Goal: Task Accomplishment & Management: Use online tool/utility

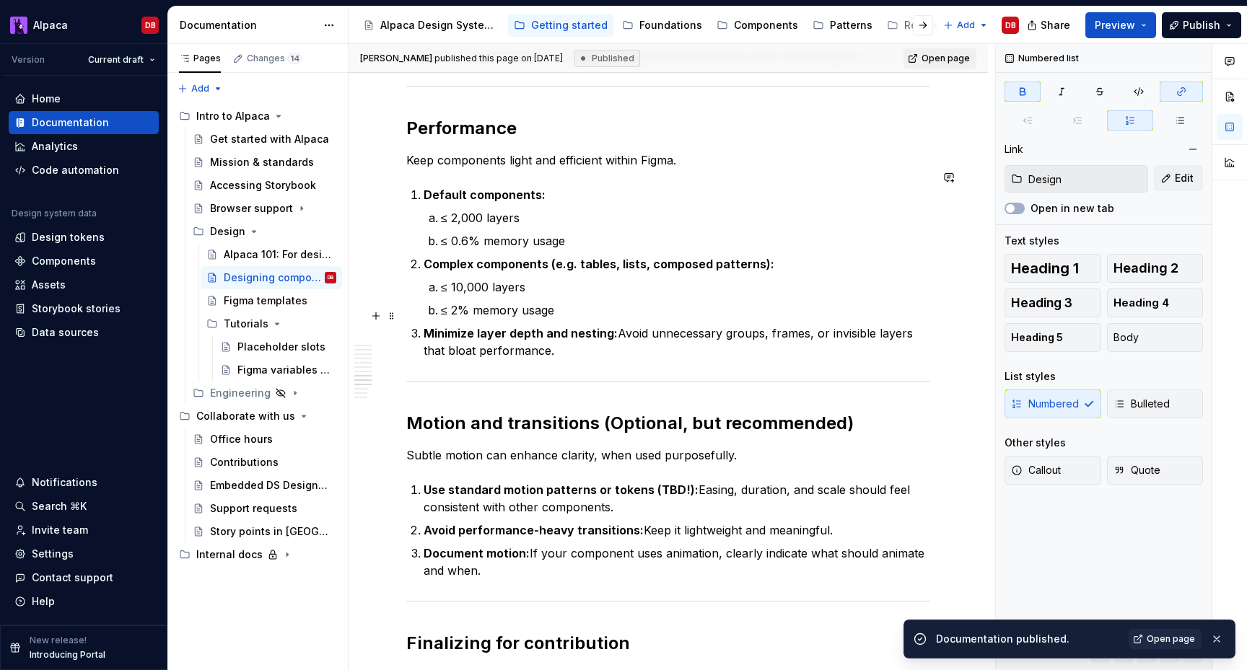
scroll to position [2080, 0]
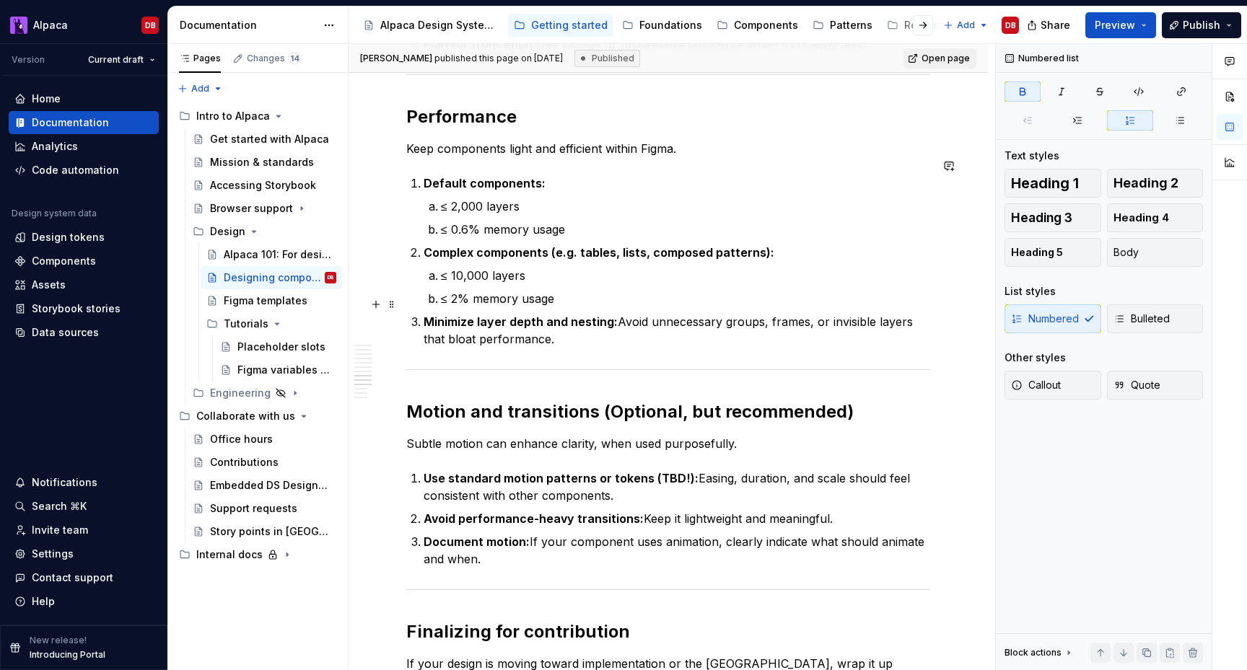
click at [425, 315] on strong "Minimize layer depth and nesting:" at bounding box center [521, 322] width 194 height 14
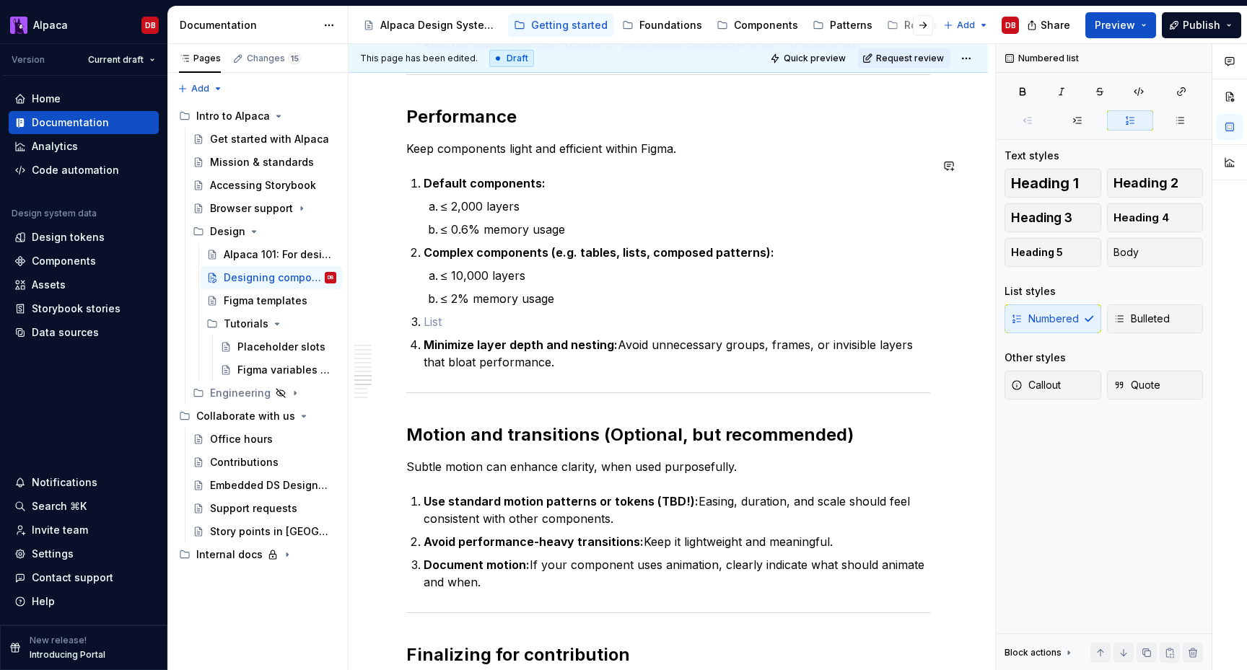
type textarea "*"
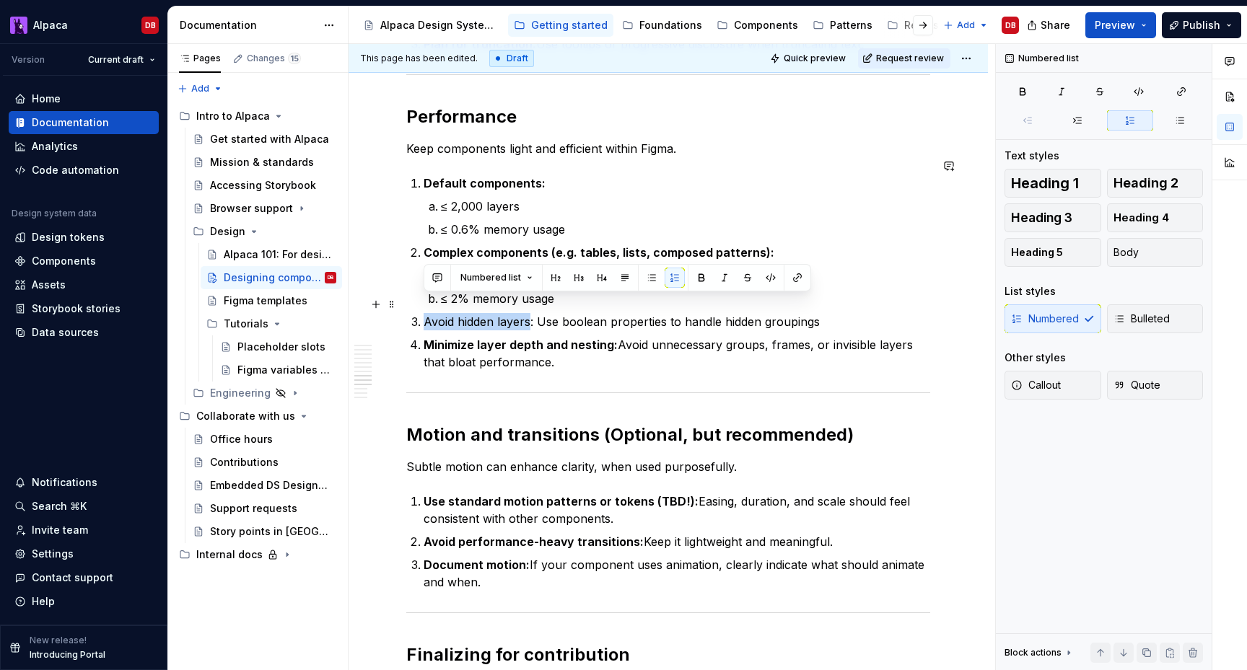
drag, startPoint x: 530, startPoint y: 305, endPoint x: 405, endPoint y: 305, distance: 124.8
click at [863, 313] on p "Avoid hidden layers : Use boolean properties to handle hidden groupings" at bounding box center [677, 321] width 507 height 17
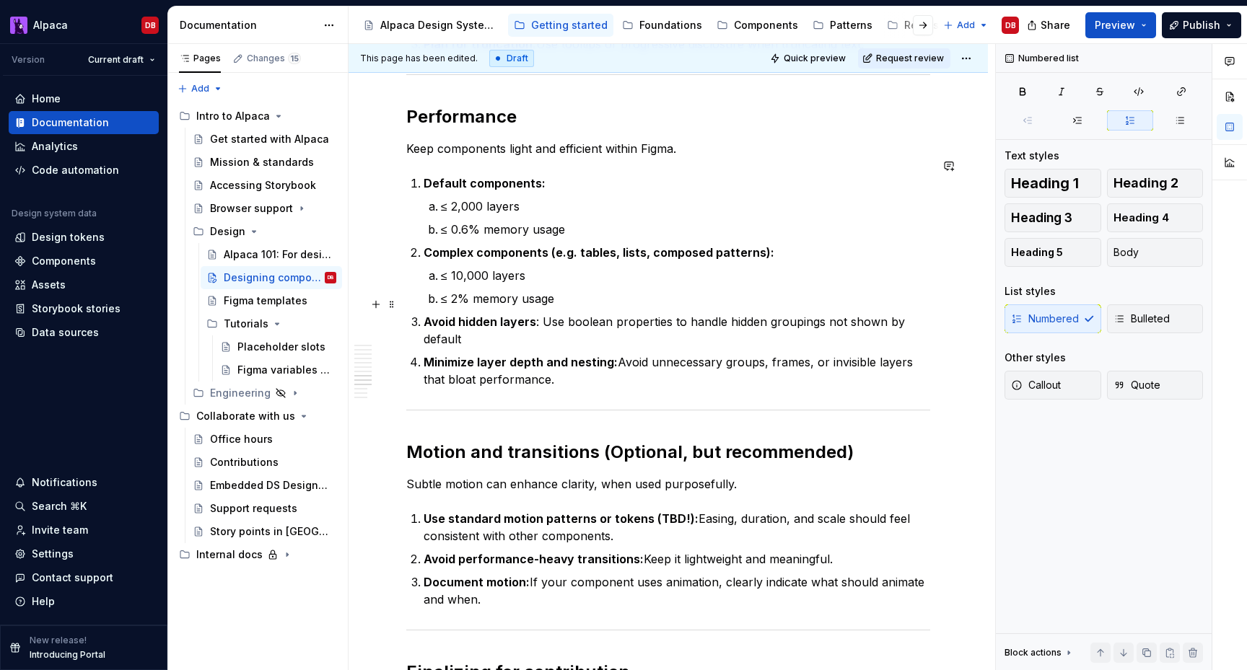
click at [745, 313] on p "Avoid hidden layers : Use boolean properties to handle hidden groupings not sho…" at bounding box center [677, 330] width 507 height 35
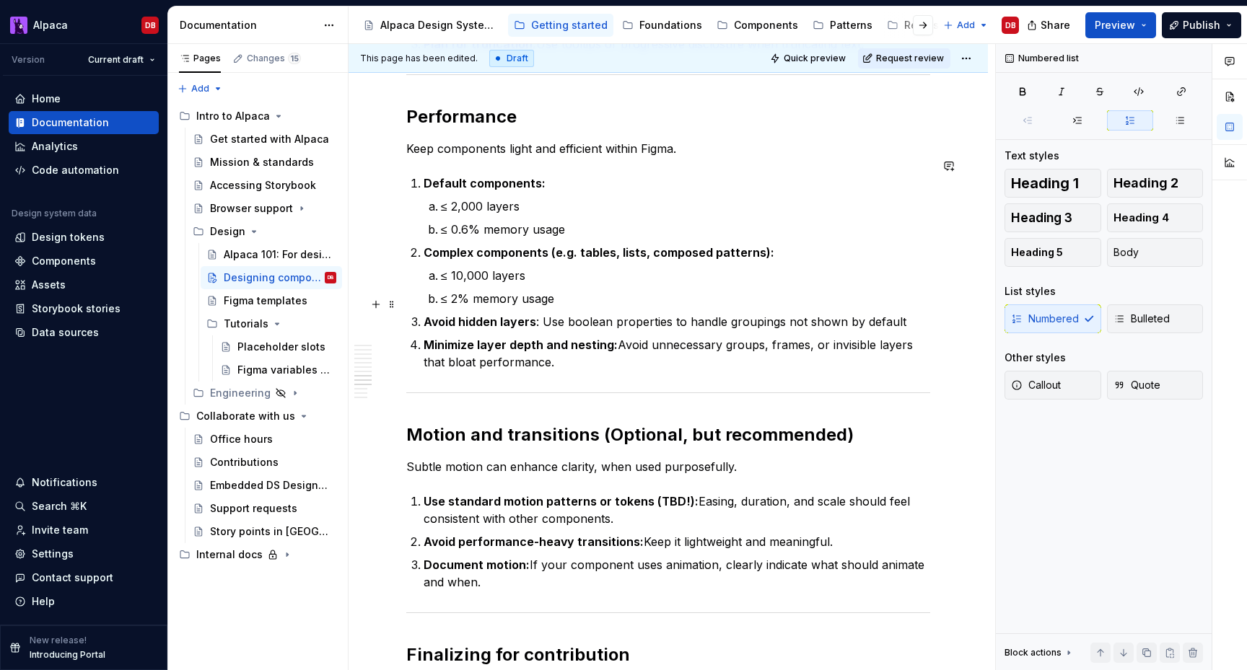
click at [757, 313] on p "Avoid hidden layers : Use boolean properties to handle groupings not shown by d…" at bounding box center [677, 321] width 507 height 17
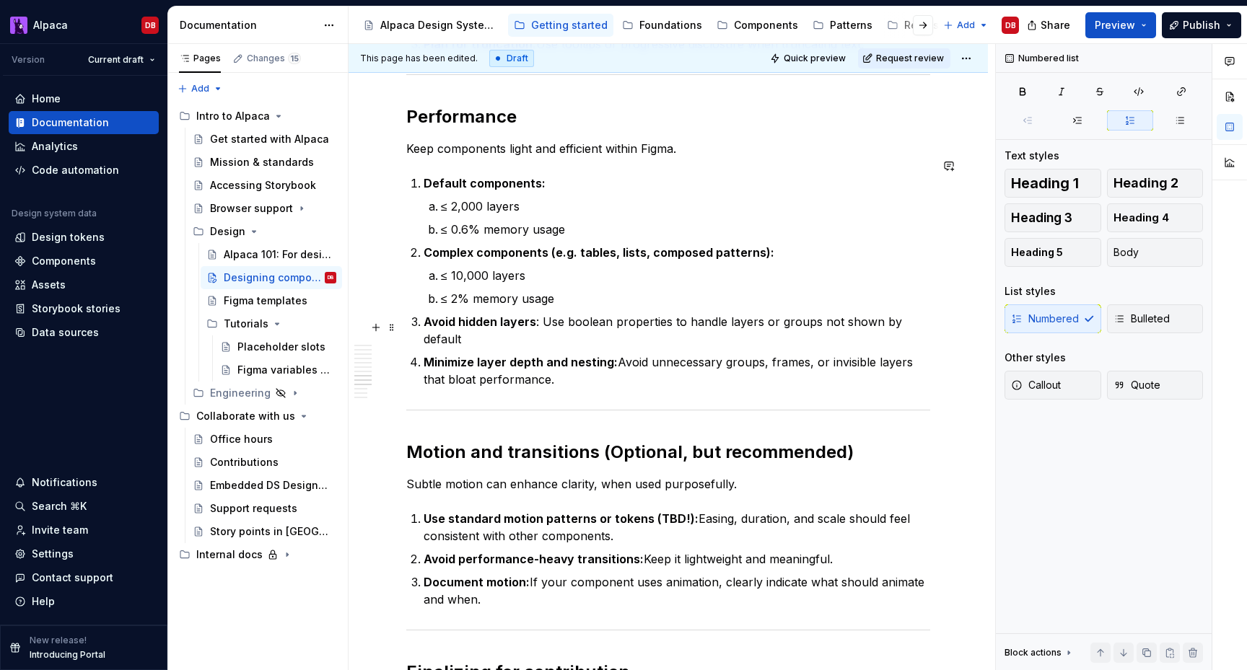
click at [766, 354] on p "Minimize layer depth and nesting: Avoid unnecessary groups, frames, or invisibl…" at bounding box center [677, 371] width 507 height 35
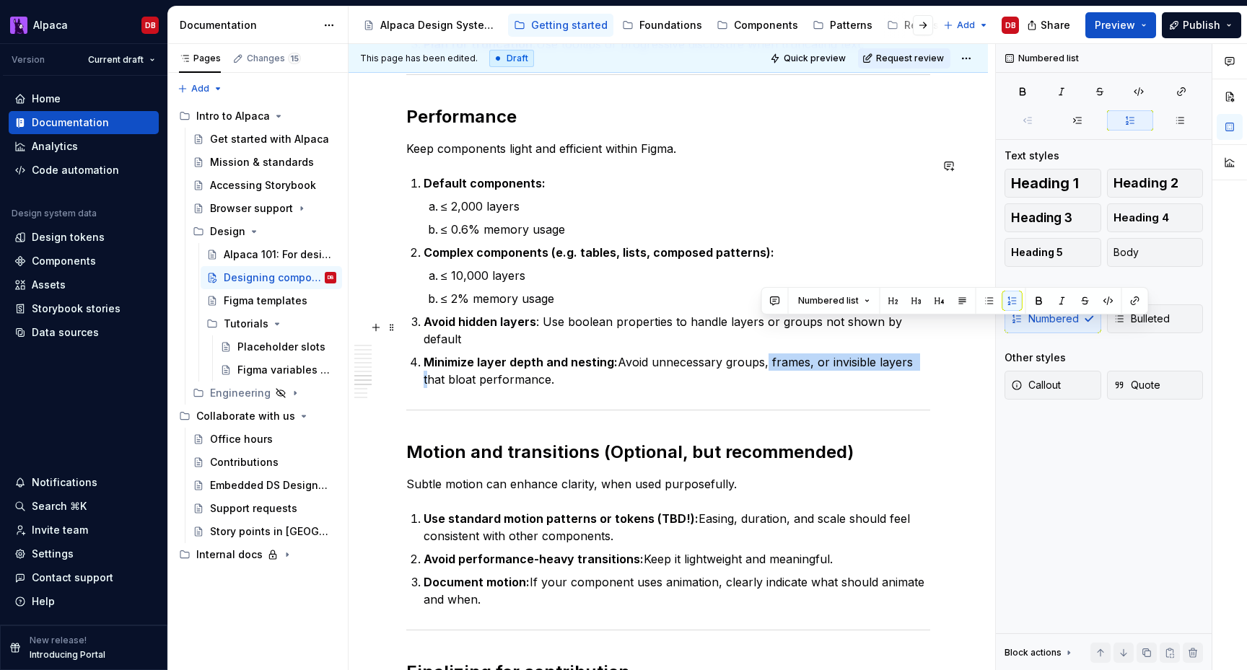
drag, startPoint x: 760, startPoint y: 330, endPoint x: 909, endPoint y: 330, distance: 149.4
click at [909, 354] on p "Minimize layer depth and nesting: Avoid unnecessary groups, frames, or invisibl…" at bounding box center [677, 371] width 507 height 35
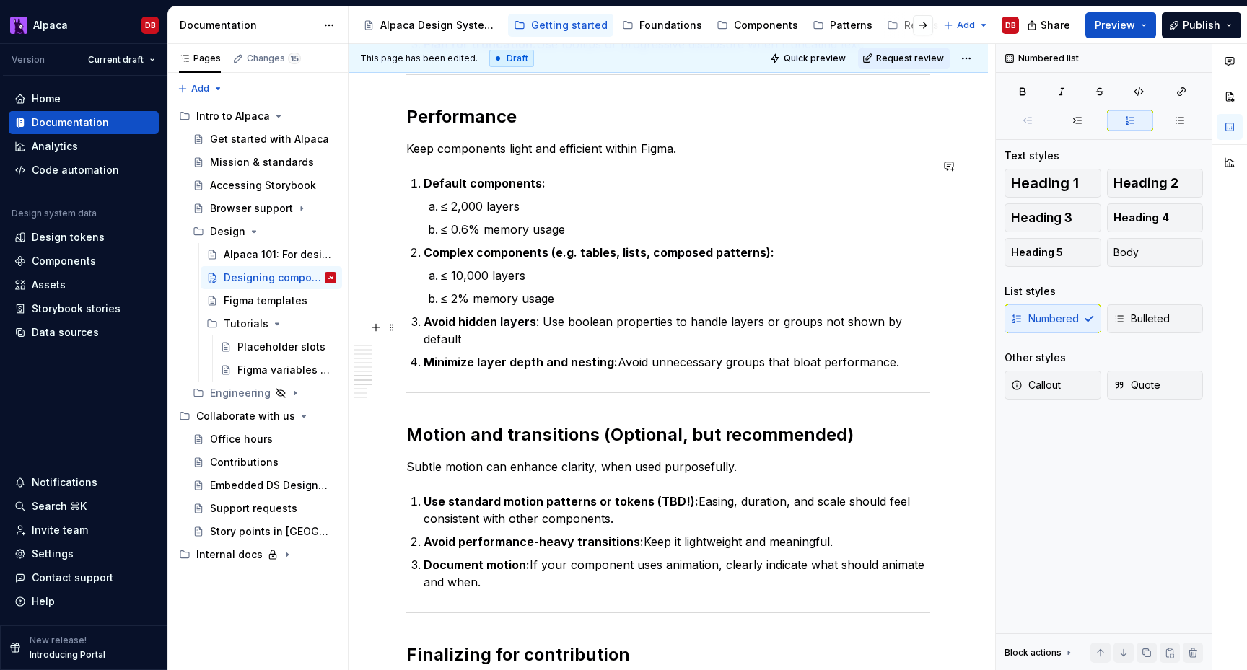
click at [724, 354] on p "Minimize layer depth and nesting: Avoid unnecessary groups that bloat performan…" at bounding box center [677, 362] width 507 height 17
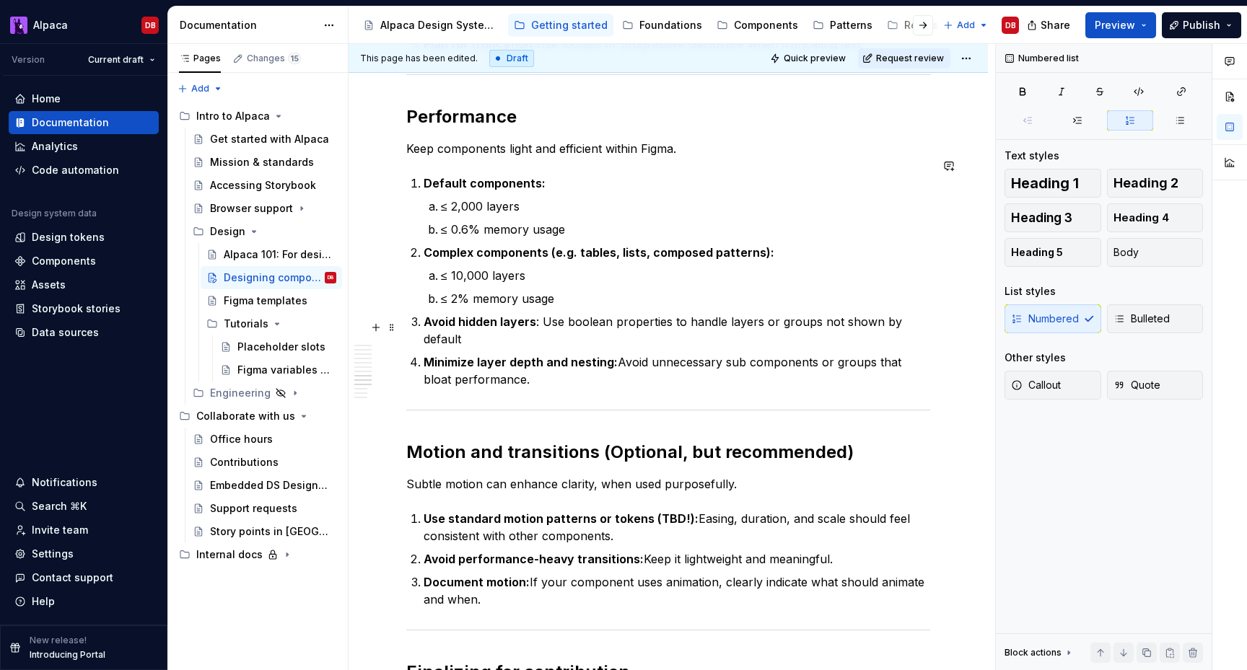
click at [649, 354] on p "Minimize layer depth and nesting: Avoid unnecessary sub components or groups th…" at bounding box center [677, 371] width 507 height 35
click at [425, 176] on strong "Default components:" at bounding box center [485, 183] width 122 height 14
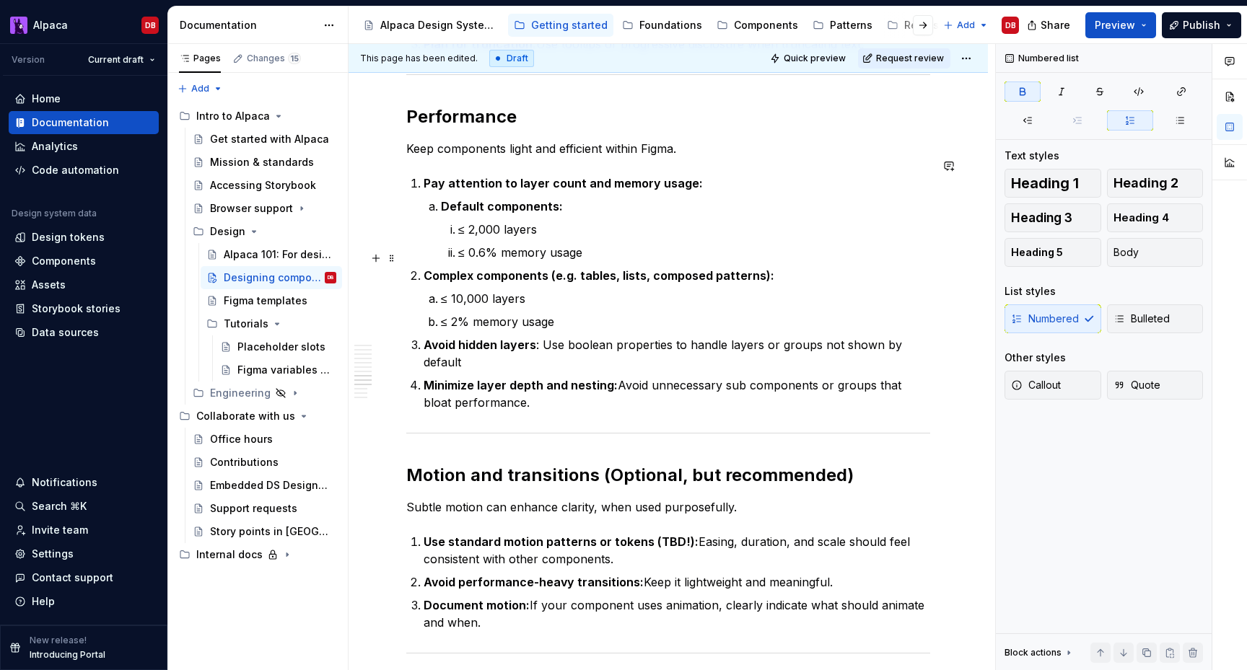
click at [424, 268] on strong "Complex components (e.g. tables, lists, composed patterns):" at bounding box center [599, 275] width 351 height 14
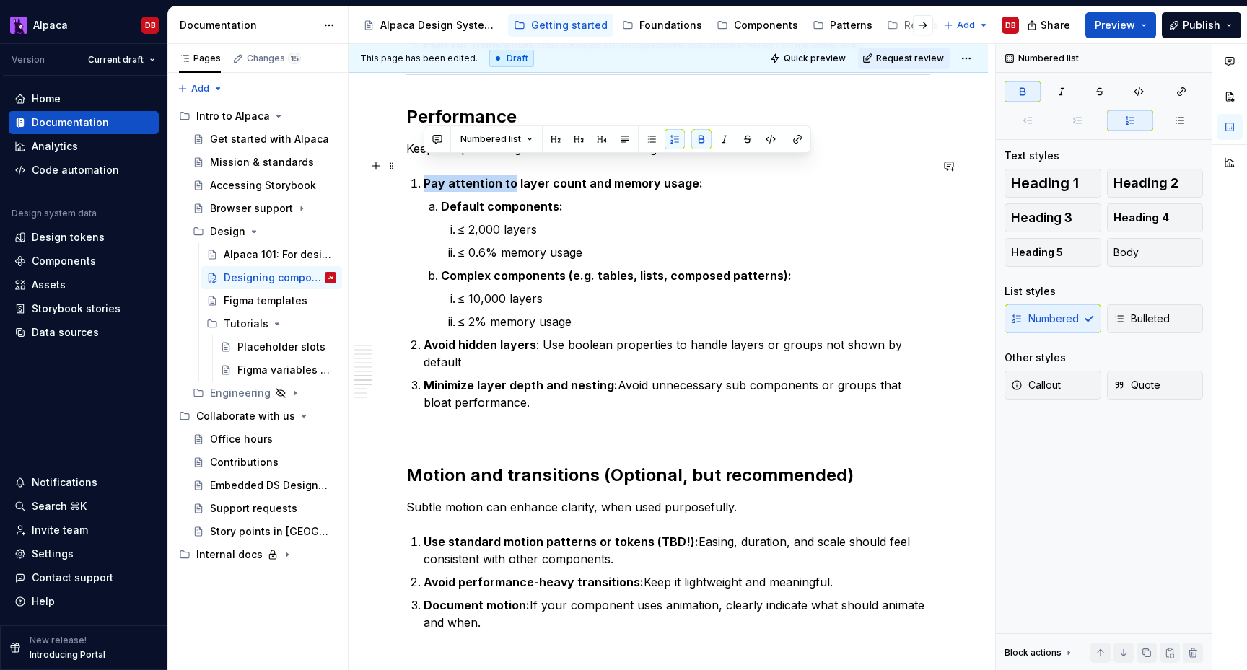
drag, startPoint x: 510, startPoint y: 165, endPoint x: 425, endPoint y: 165, distance: 85.1
click at [425, 176] on strong "Pay attention to layer count and memory usage:" at bounding box center [563, 183] width 279 height 14
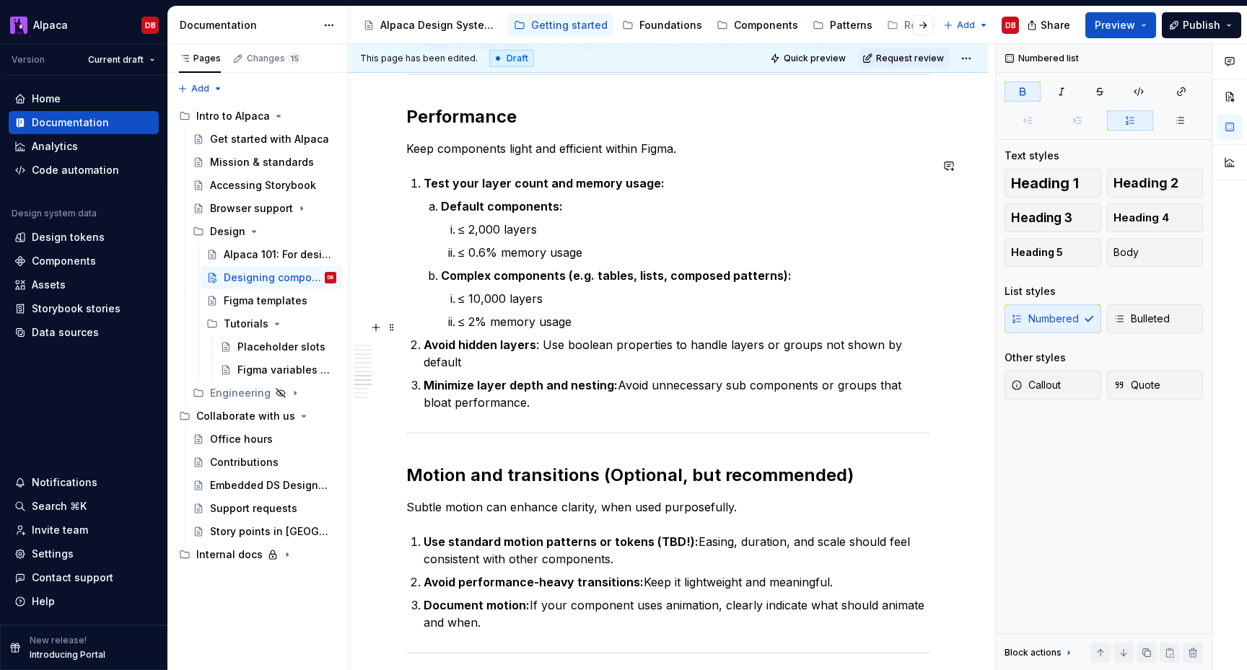
click at [556, 336] on p "Avoid hidden layers : Use boolean properties to handle layers or groups not sho…" at bounding box center [677, 353] width 507 height 35
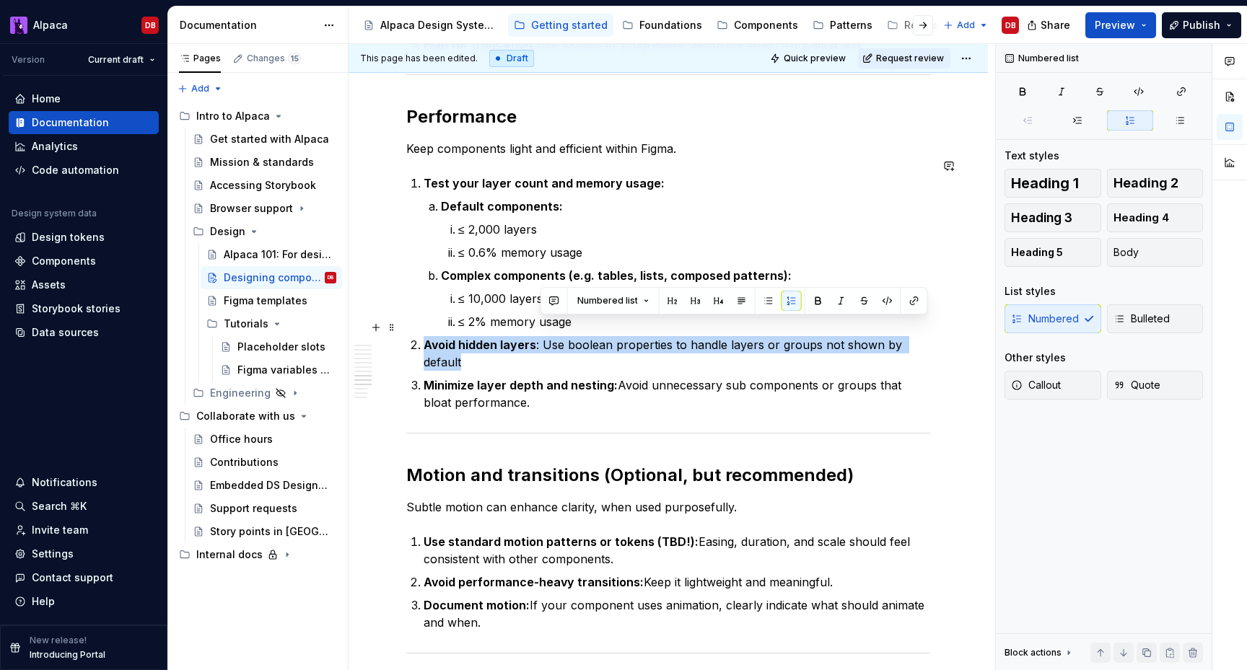
click at [556, 336] on p "Avoid hidden layers : Use boolean properties to handle layers or groups not sho…" at bounding box center [677, 353] width 507 height 35
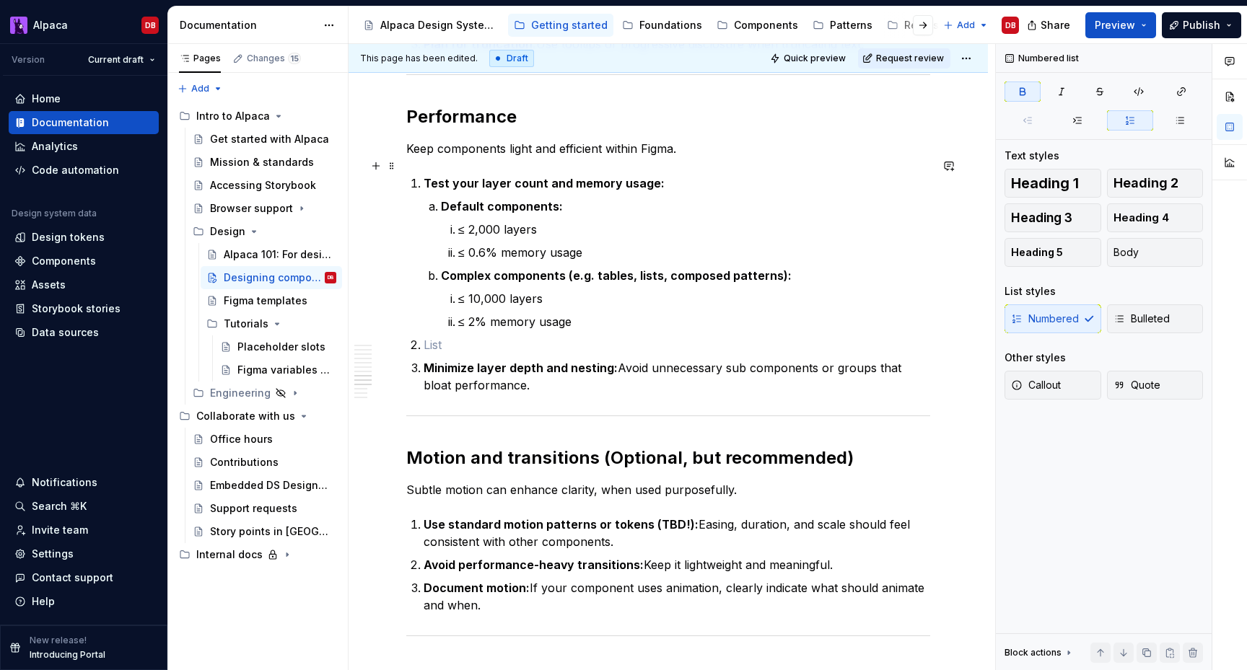
click at [424, 176] on strong "Test your layer count and memory usage:" at bounding box center [544, 183] width 241 height 14
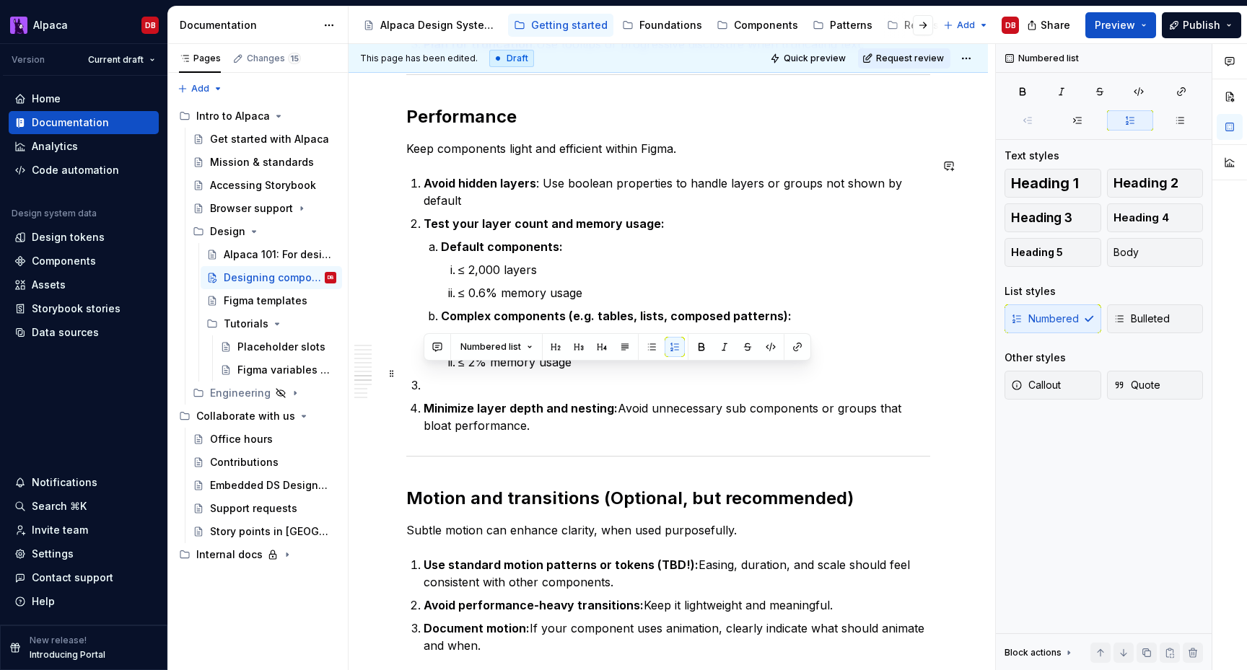
drag, startPoint x: 503, startPoint y: 389, endPoint x: 421, endPoint y: 374, distance: 83.6
click at [424, 400] on li "Minimize layer depth and nesting: Avoid unnecessary sub components or groups th…" at bounding box center [677, 417] width 507 height 35
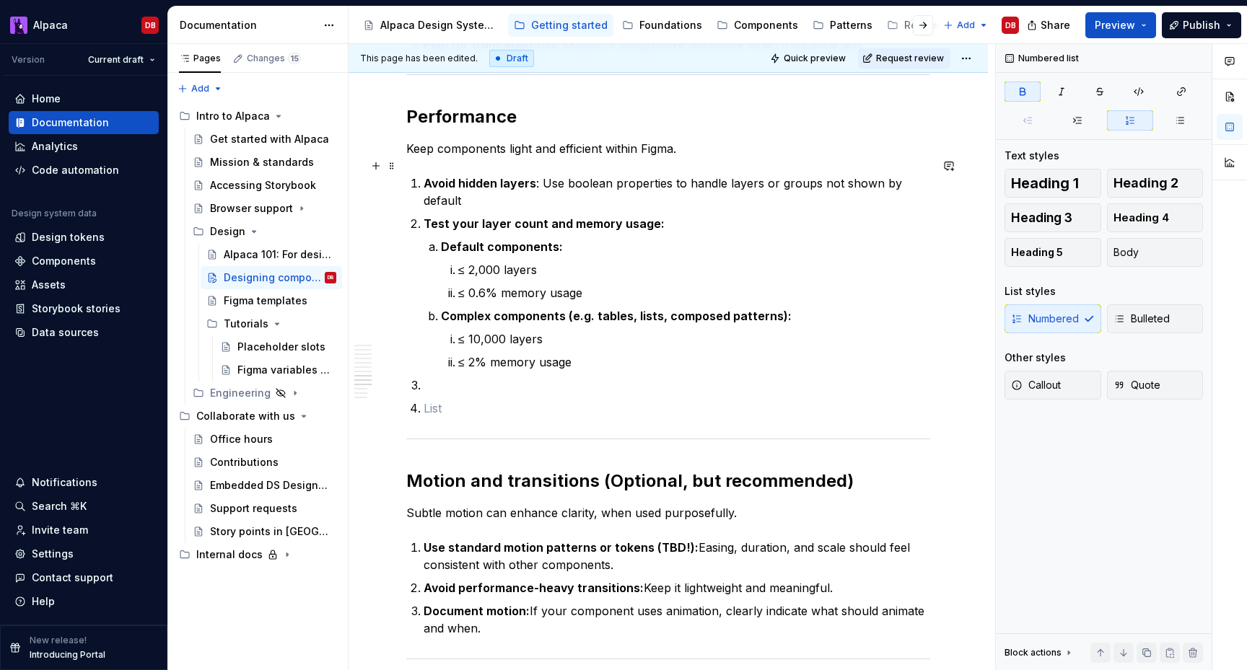
click at [930, 175] on p "Avoid hidden layers : Use boolean properties to handle layers or groups not sho…" at bounding box center [677, 192] width 507 height 35
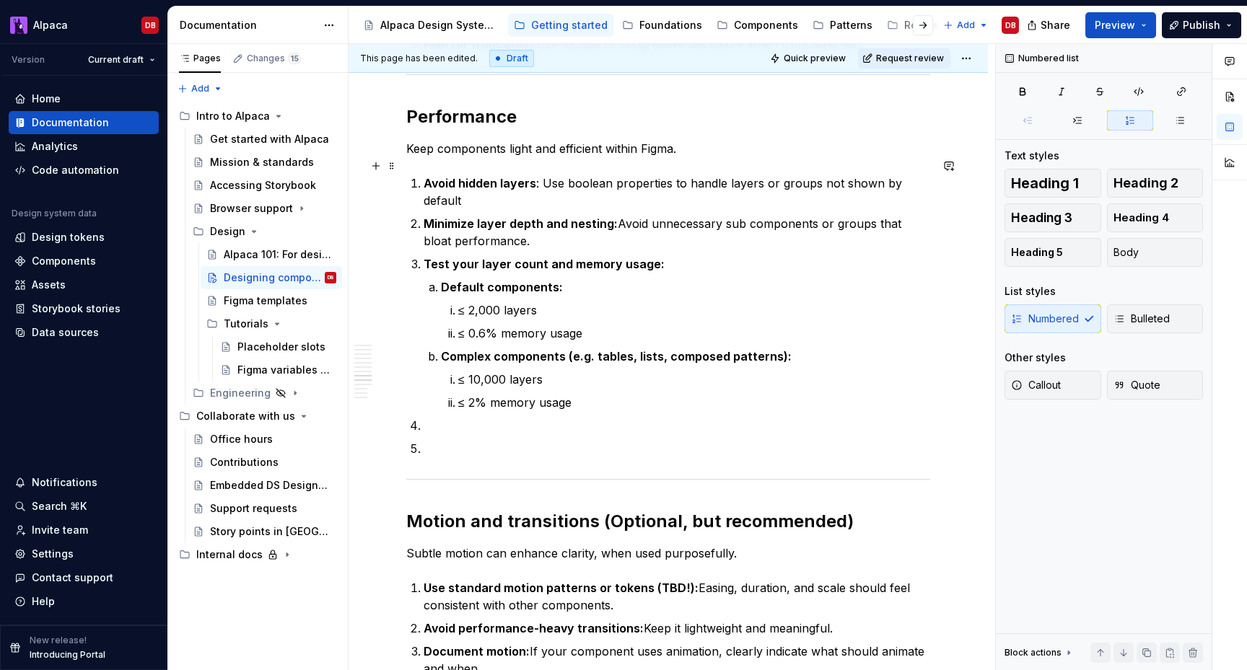
click at [929, 175] on p "Avoid hidden layers : Use boolean properties to handle layers or groups not sho…" at bounding box center [677, 192] width 507 height 35
click at [540, 402] on ol "Avoid hidden layers : Use boolean properties to handle layers or groups not sho…" at bounding box center [677, 316] width 507 height 283
click at [467, 440] on p at bounding box center [677, 448] width 507 height 17
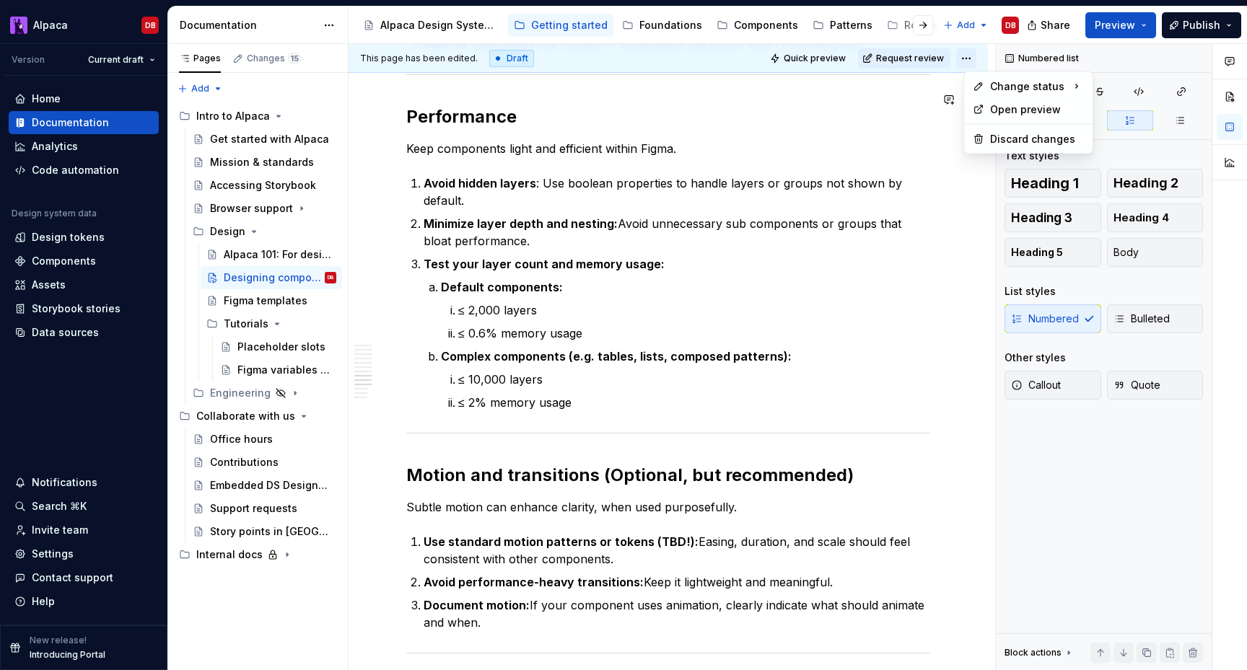
click at [981, 54] on html "Alpaca DB Version Current draft Home Documentation Analytics Code automation De…" at bounding box center [623, 335] width 1247 height 670
click at [1151, 152] on div "Ready for publish" at bounding box center [1184, 159] width 100 height 14
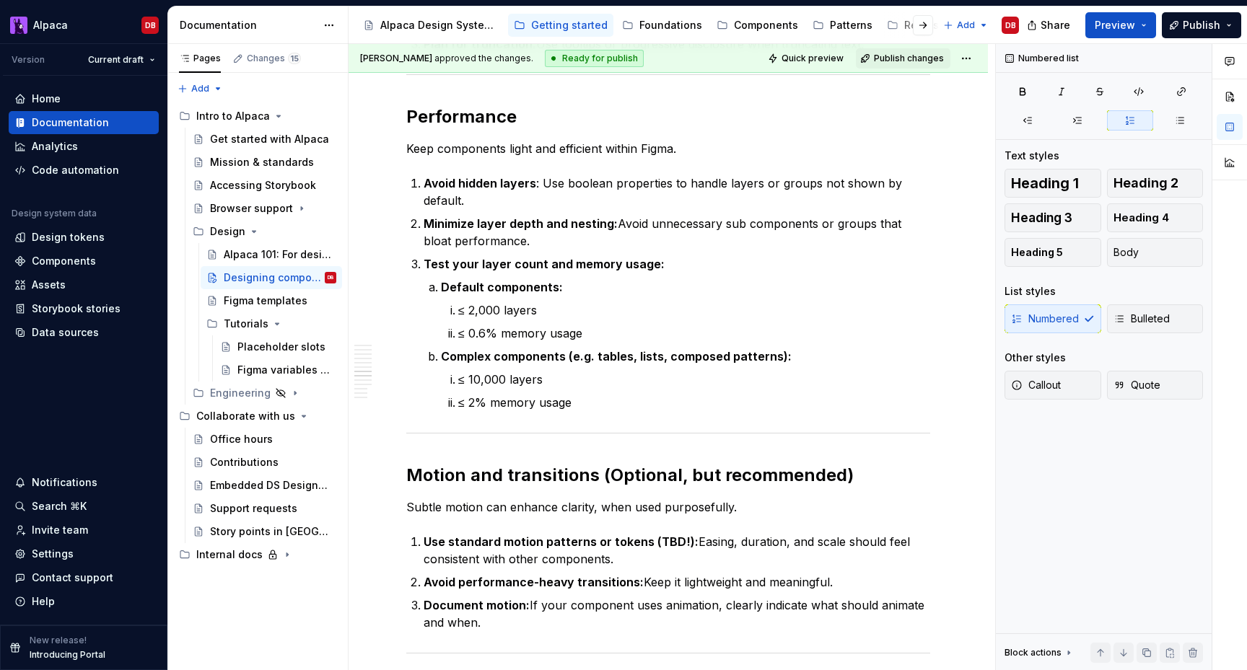
scroll to position [1781, 0]
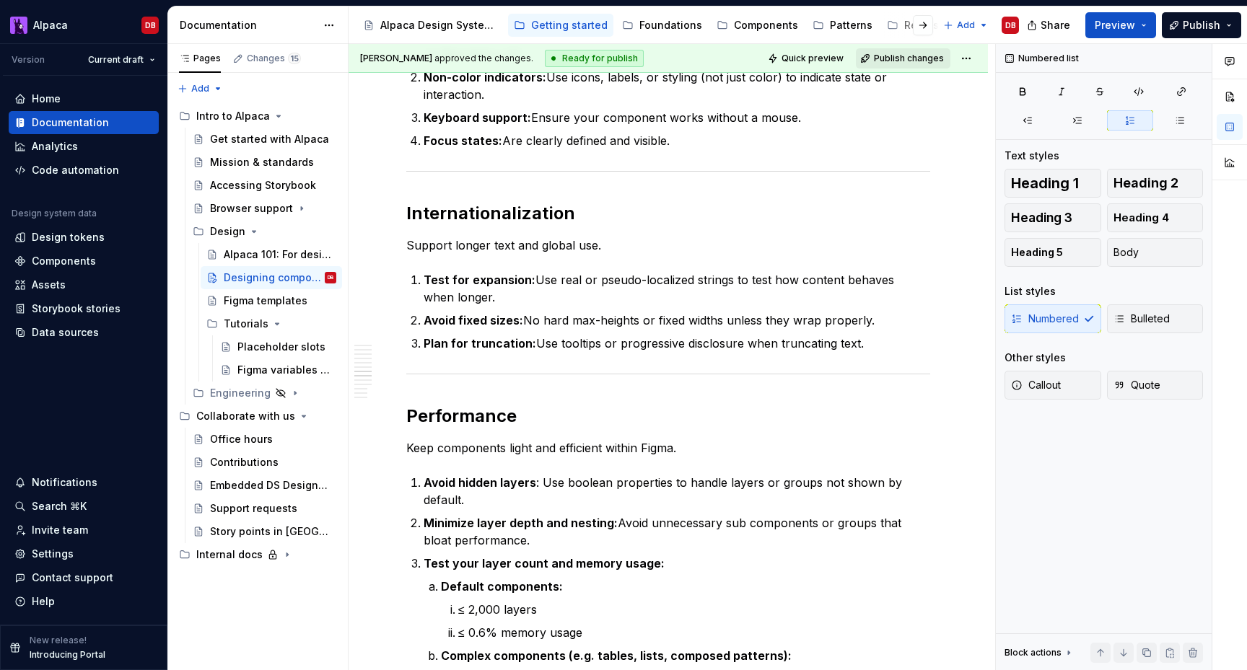
click at [908, 61] on span "Publish changes" at bounding box center [909, 59] width 70 height 12
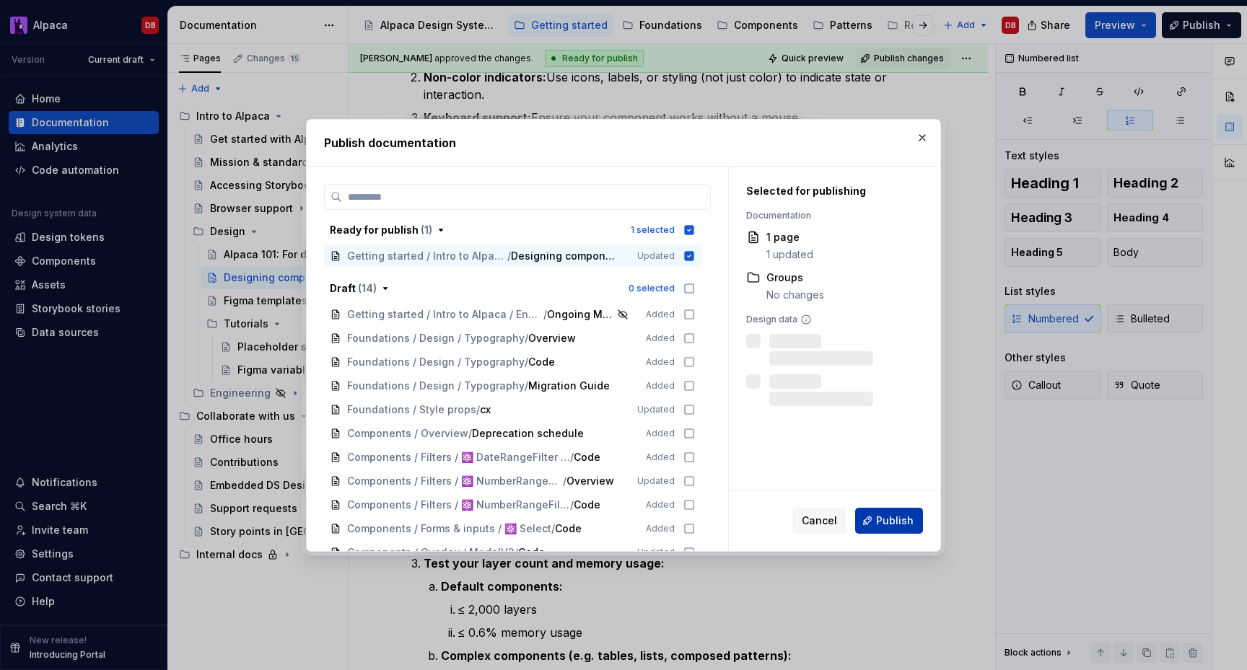
click at [880, 512] on button "Publish" at bounding box center [889, 521] width 68 height 26
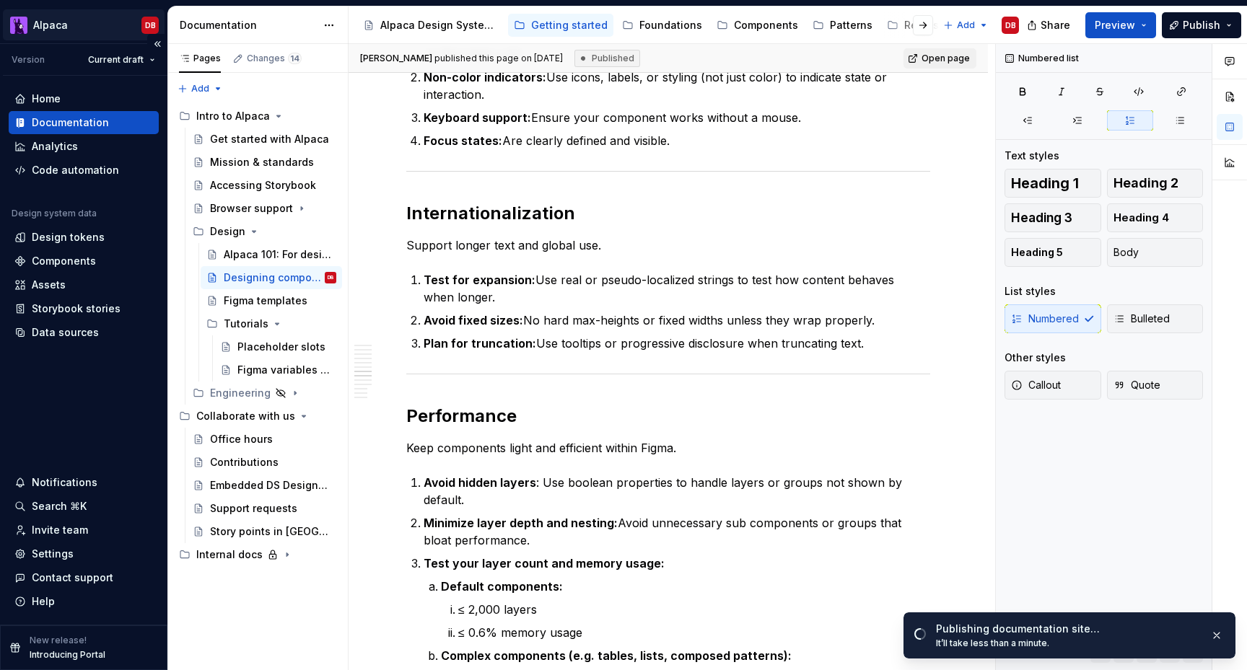
type textarea "*"
